Goal: Navigation & Orientation: Find specific page/section

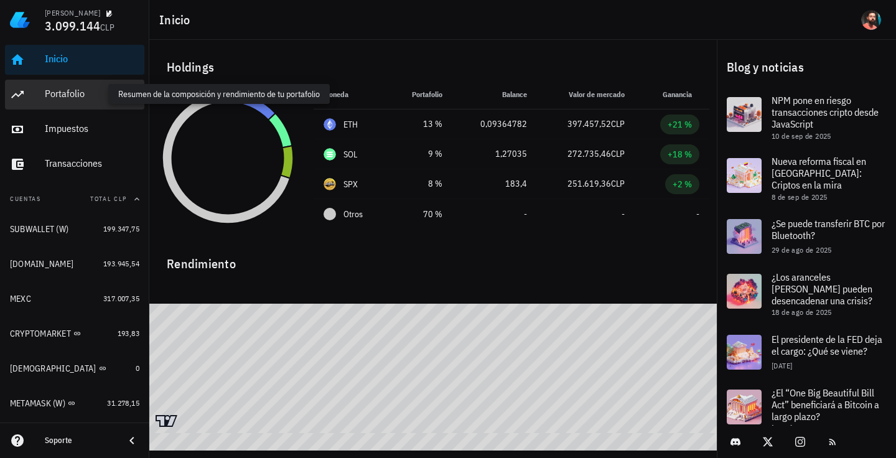
click at [80, 96] on div "Portafolio" at bounding box center [92, 94] width 95 height 12
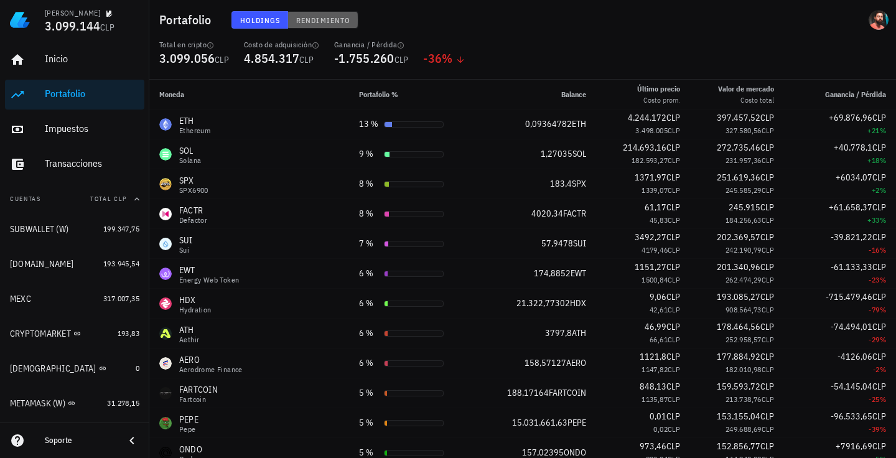
click at [313, 17] on span "Rendimiento" at bounding box center [322, 20] width 55 height 9
